Goal: Task Accomplishment & Management: Manage account settings

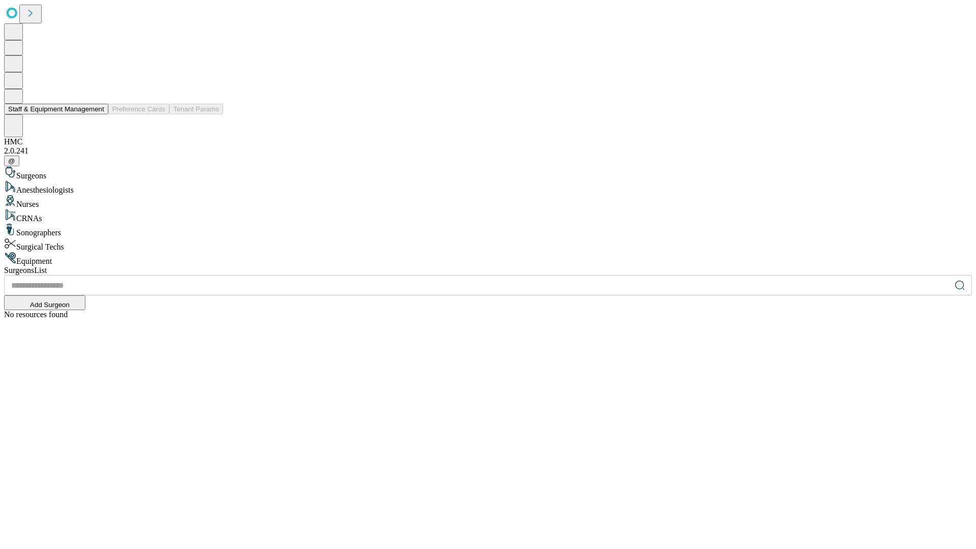
click at [97, 114] on button "Staff & Equipment Management" at bounding box center [56, 109] width 104 height 11
